Goal: Use online tool/utility: Use online tool/utility

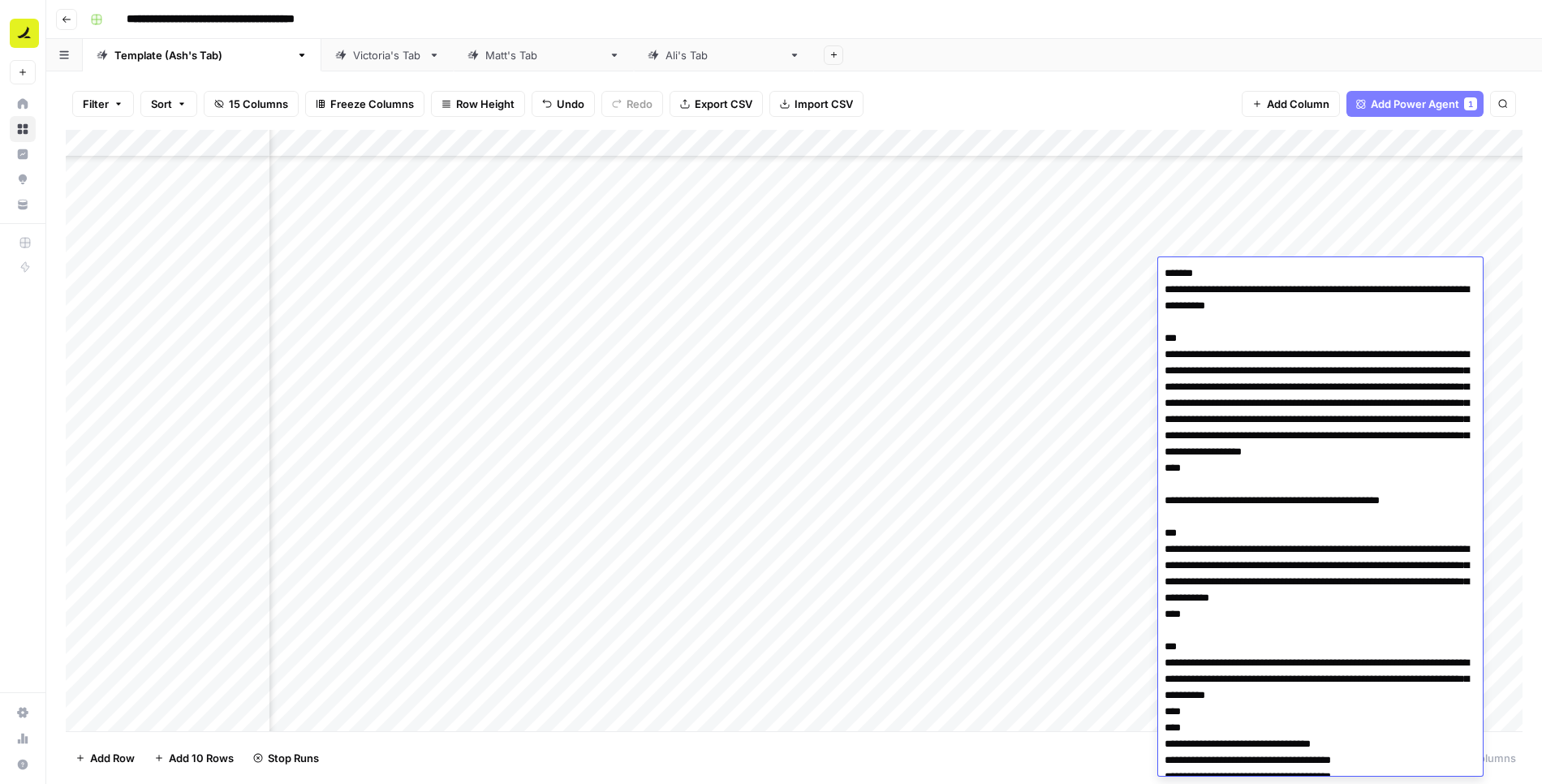
scroll to position [2863, 0]
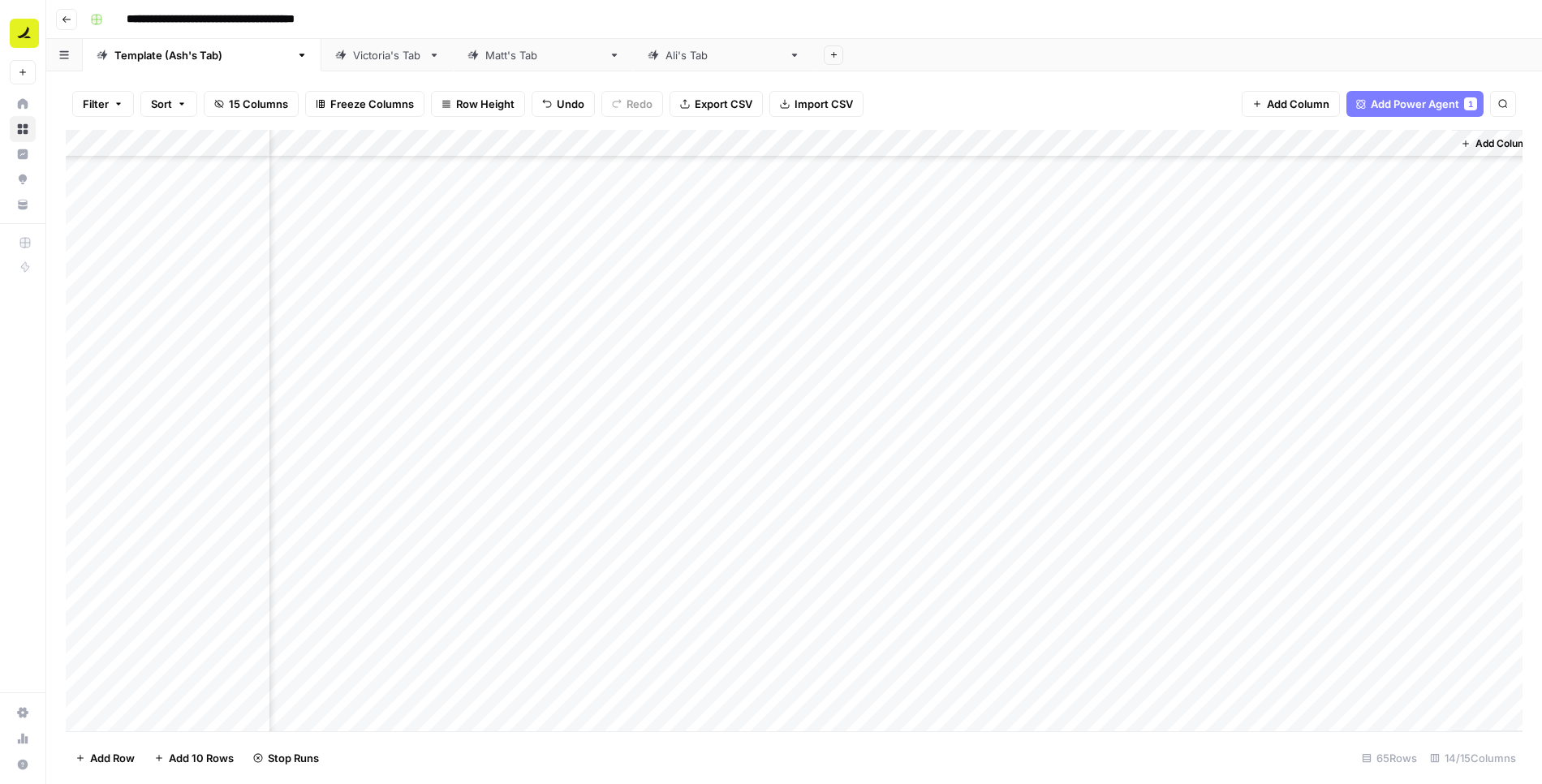
click at [1146, 75] on div "Filter Sort 15 Columns Freeze Columns Row Height Undo Redo Export CSV Import CS…" at bounding box center [794, 427] width 1496 height 712
click at [1212, 274] on div "Add Column" at bounding box center [794, 430] width 1457 height 602
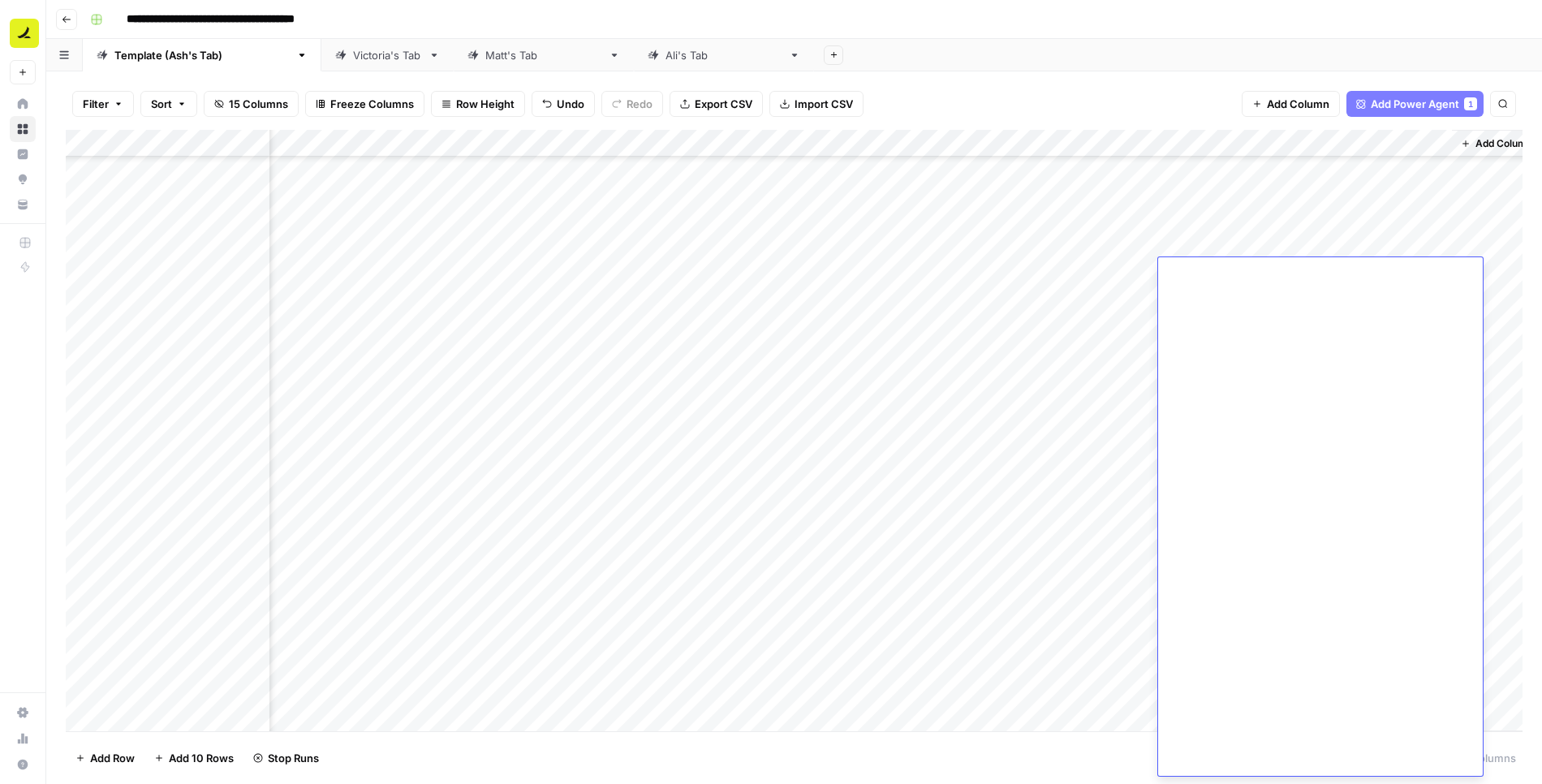
click at [1233, 54] on div "Add Sheet" at bounding box center [1178, 55] width 728 height 33
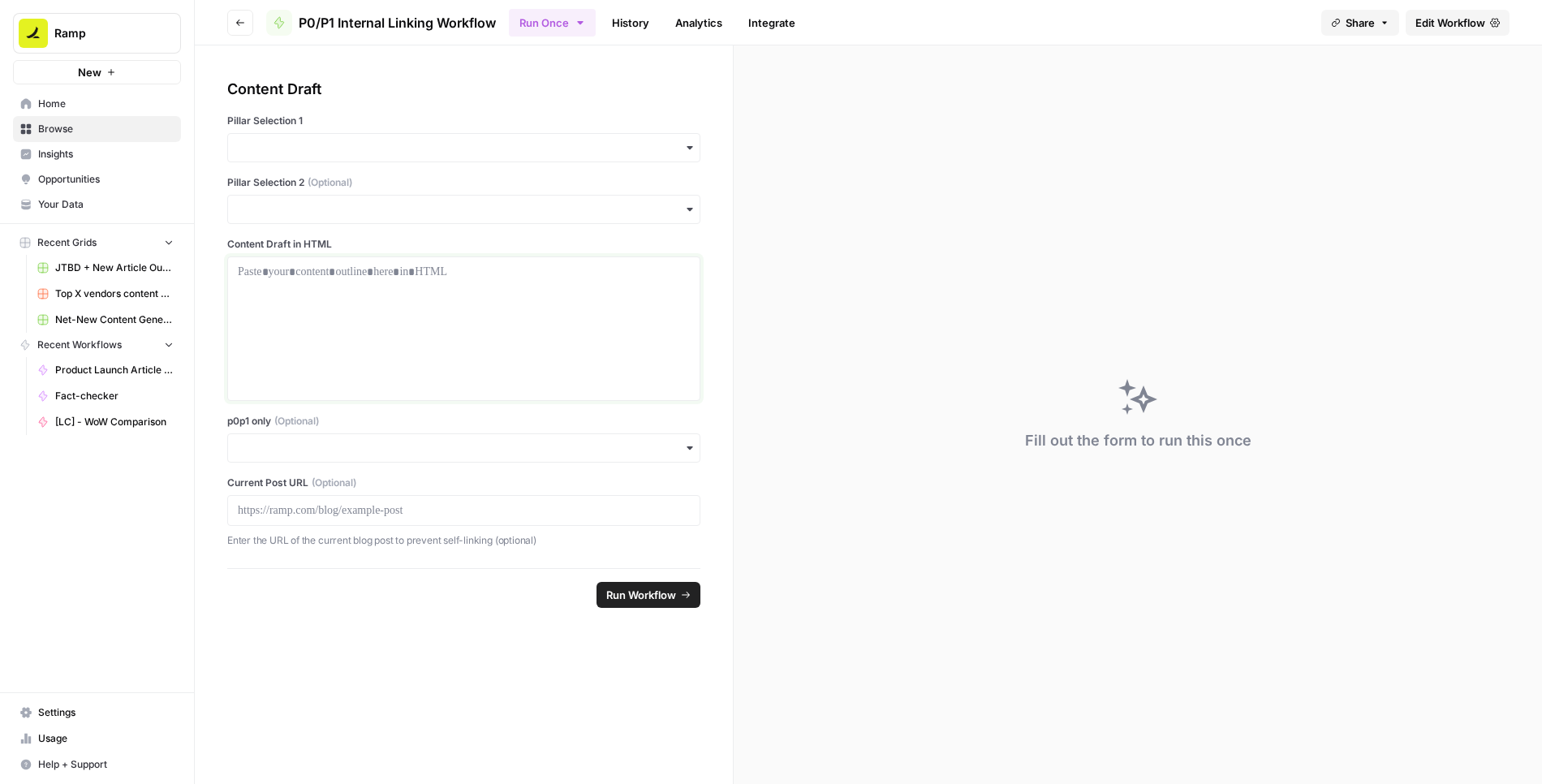
click at [371, 300] on div at bounding box center [463, 328] width 452 height 130
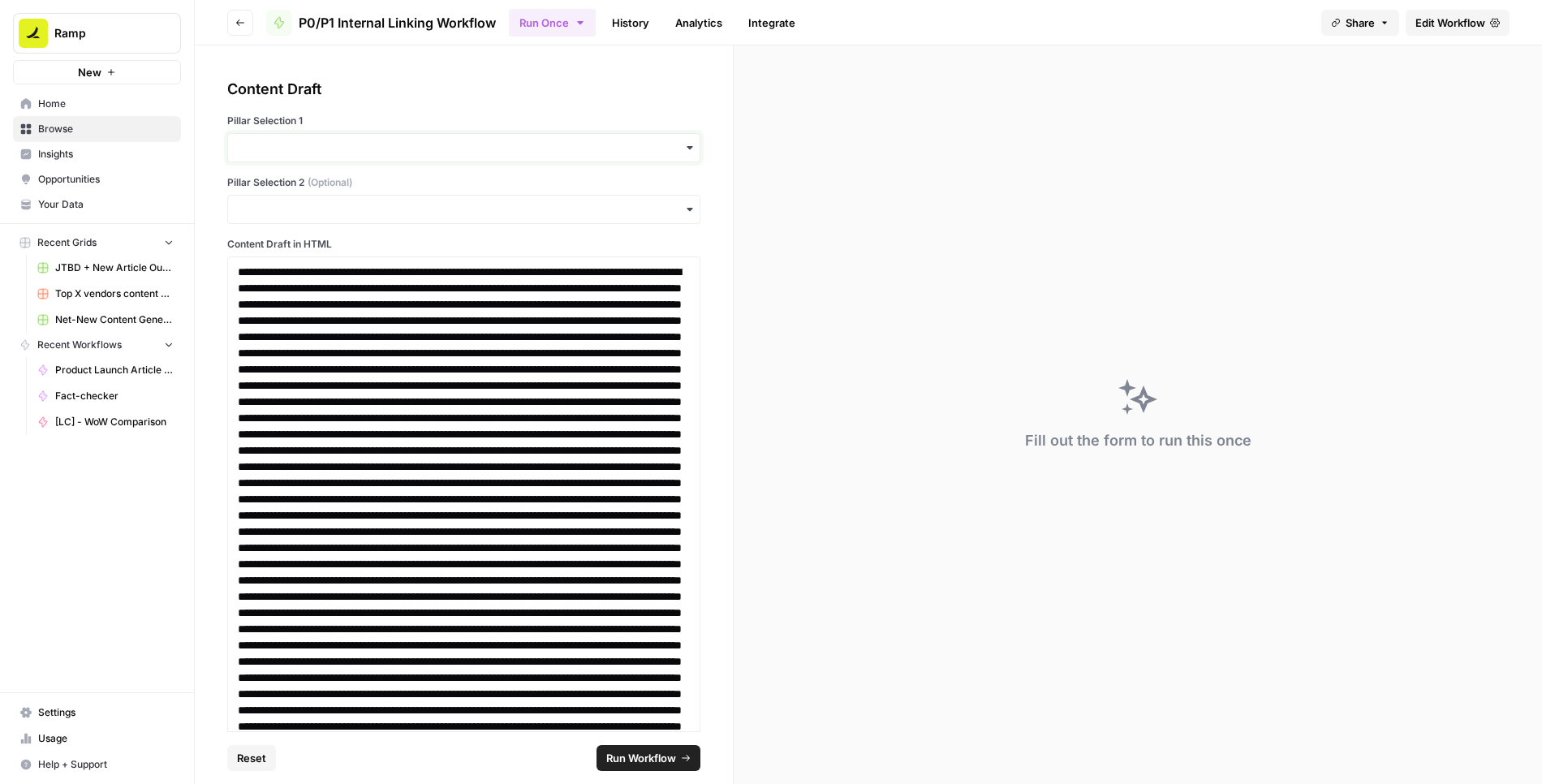
click at [358, 140] on input "Pillar Selection 1" at bounding box center [463, 147] width 452 height 16
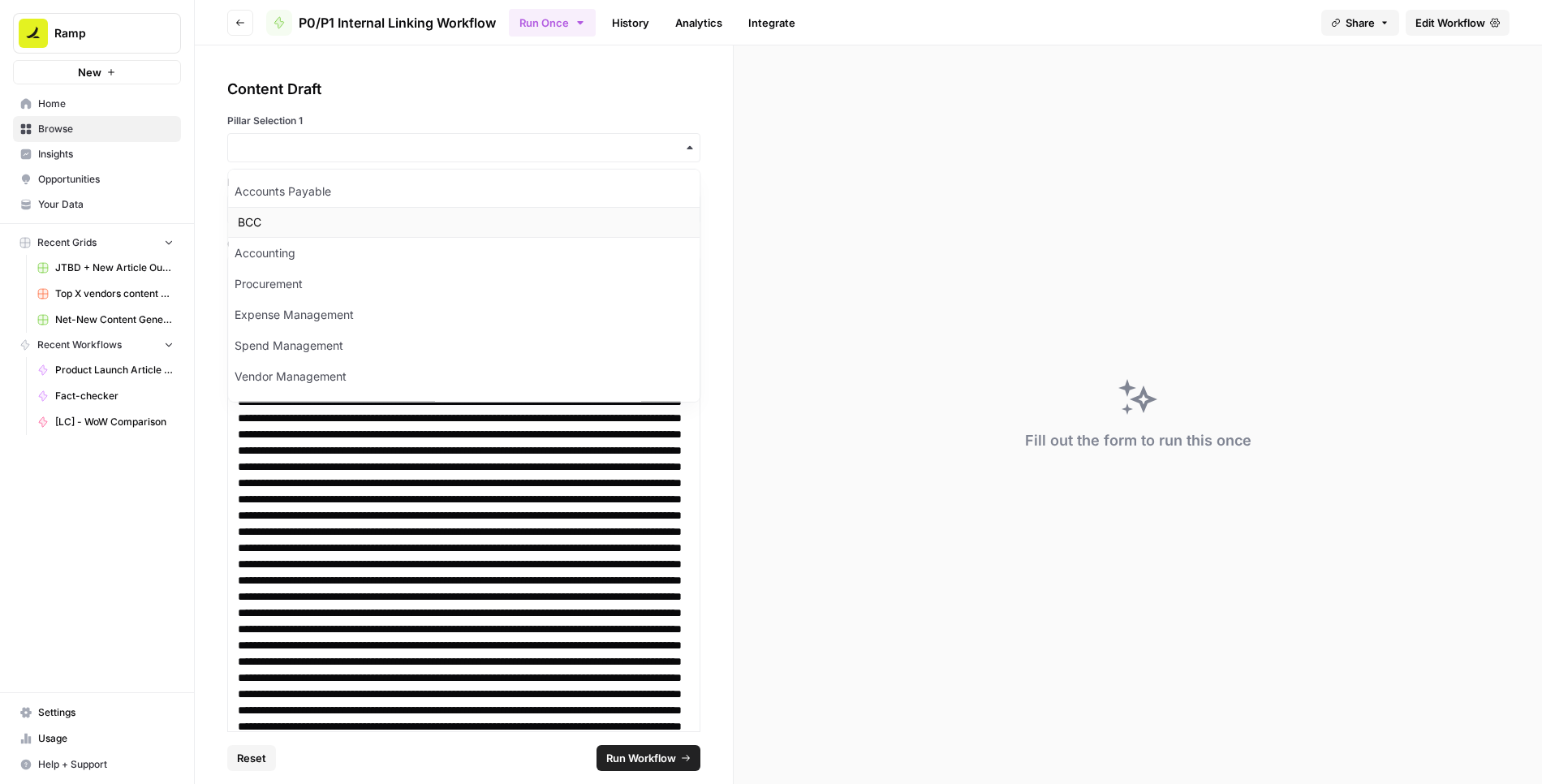
click at [318, 221] on div "BCC" at bounding box center [464, 222] width 472 height 31
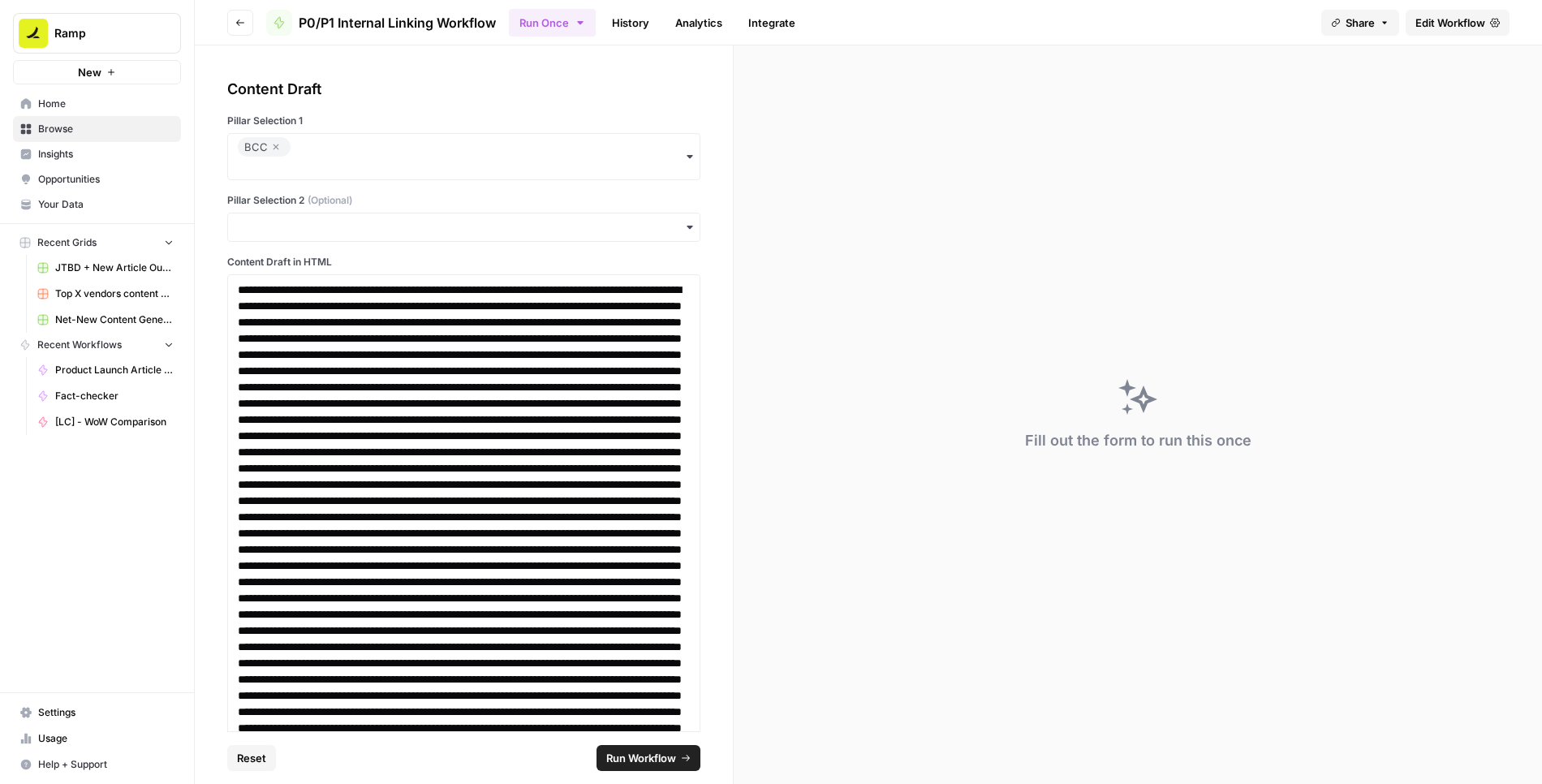
click at [369, 216] on div "button" at bounding box center [464, 227] width 473 height 29
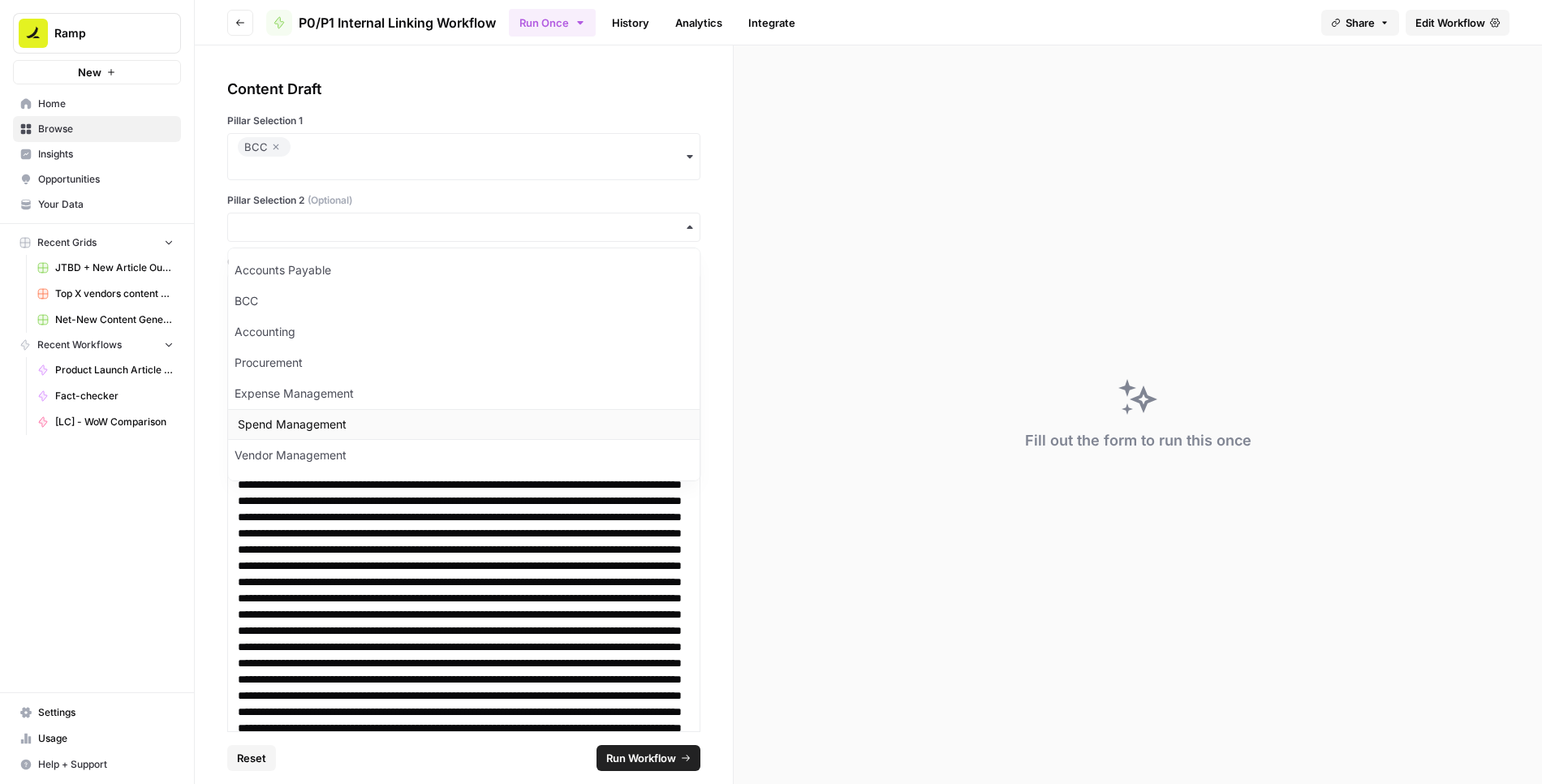
click at [313, 420] on div "Spend Management" at bounding box center [464, 424] width 472 height 31
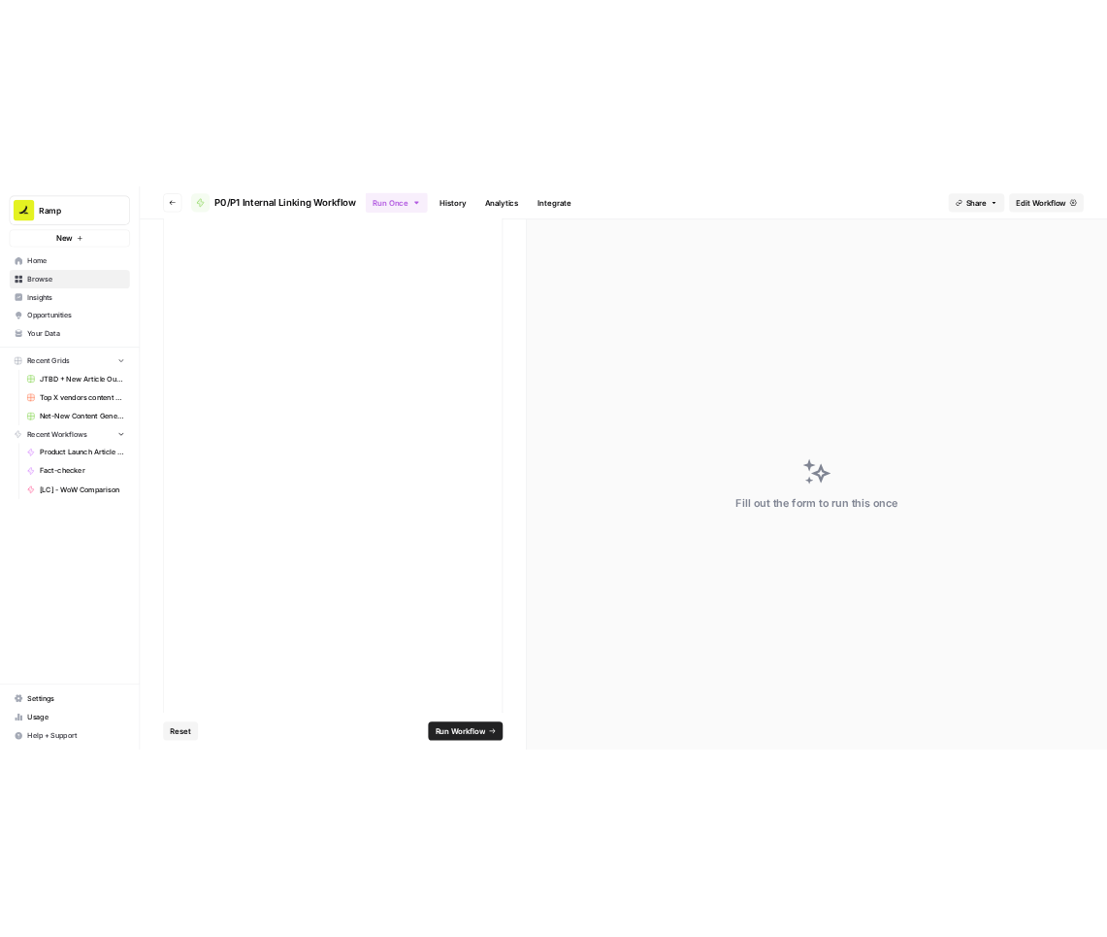
scroll to position [7490, 0]
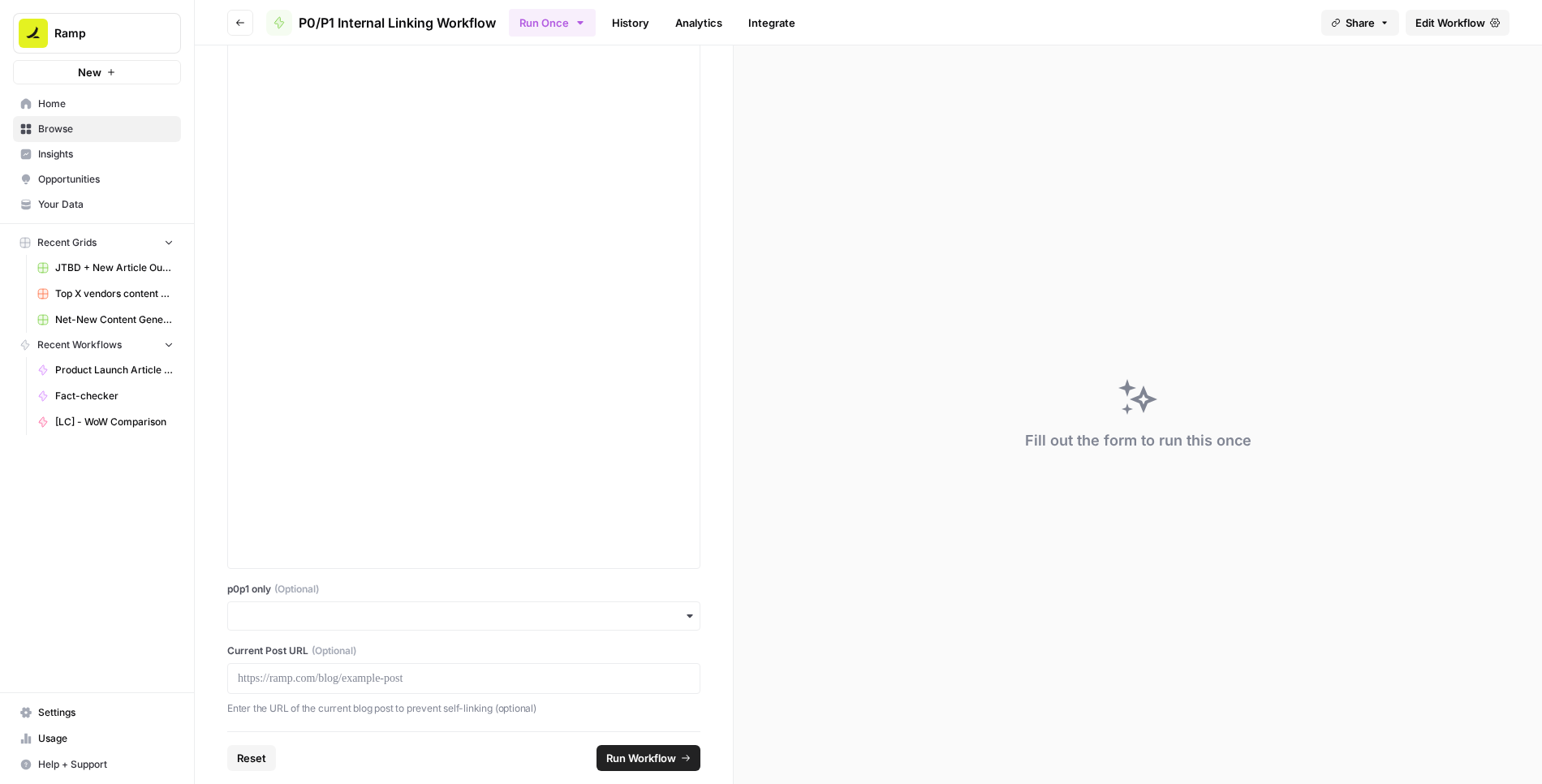
click at [632, 757] on span "Run Workflow" at bounding box center [641, 757] width 69 height 16
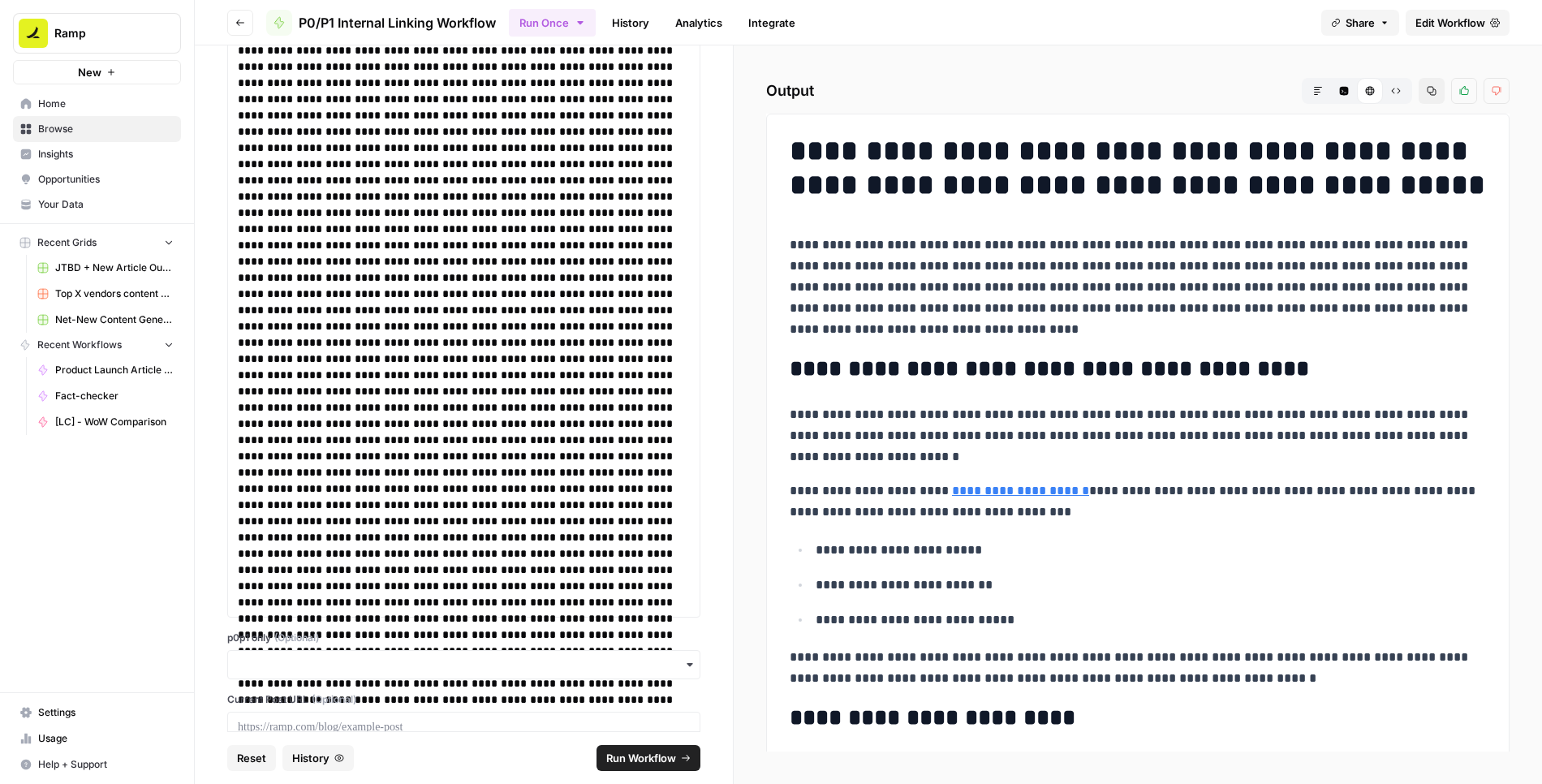
click at [1396, 89] on icon "button" at bounding box center [1396, 91] width 10 height 10
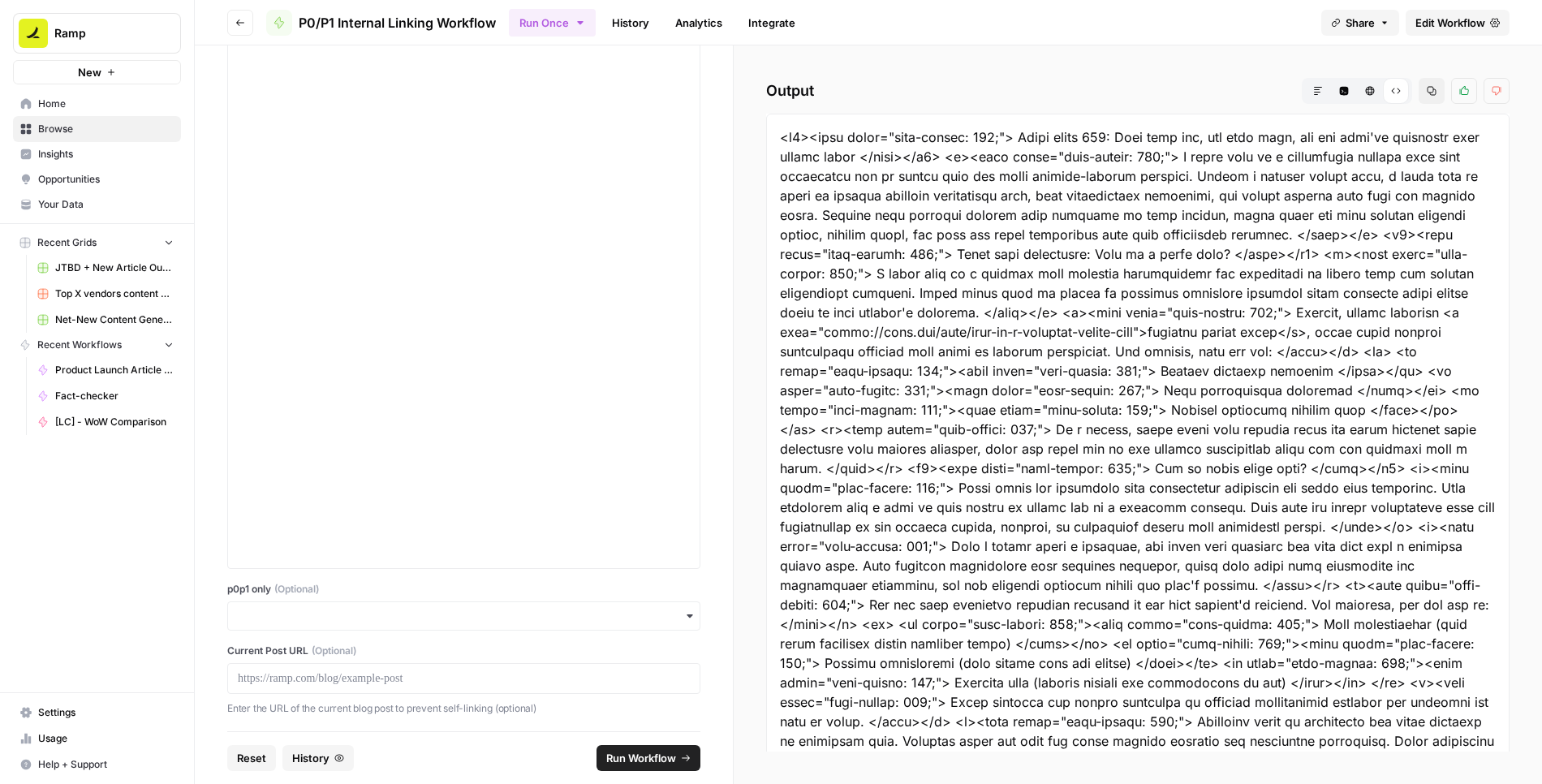
click at [1435, 89] on icon "button" at bounding box center [1432, 91] width 10 height 10
